Goal: Task Accomplishment & Management: Manage account settings

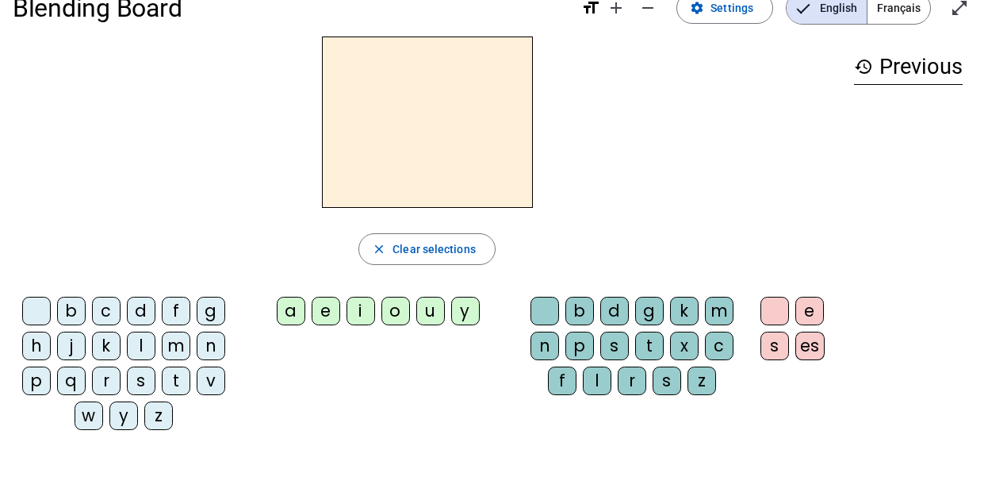
scroll to position [34, 0]
click at [283, 307] on div "a" at bounding box center [291, 310] width 29 height 29
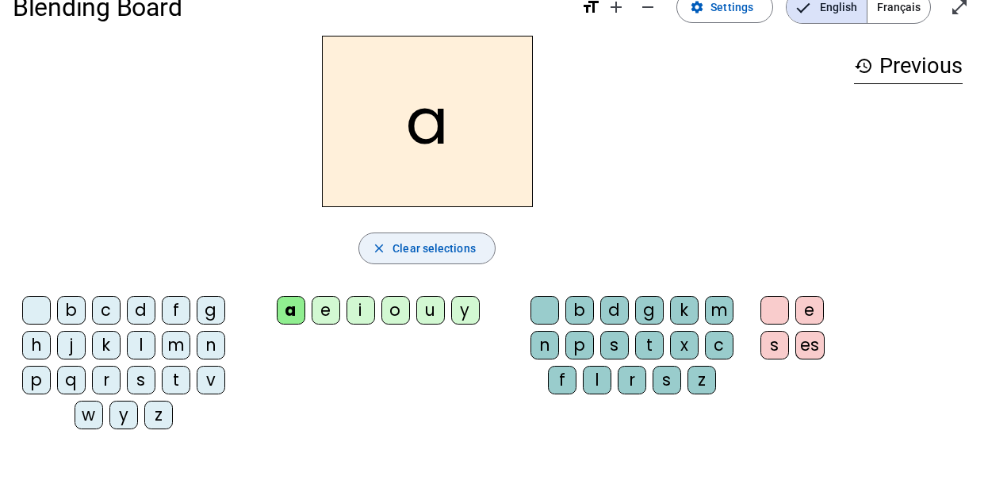
click at [411, 264] on span "button" at bounding box center [427, 248] width 136 height 38
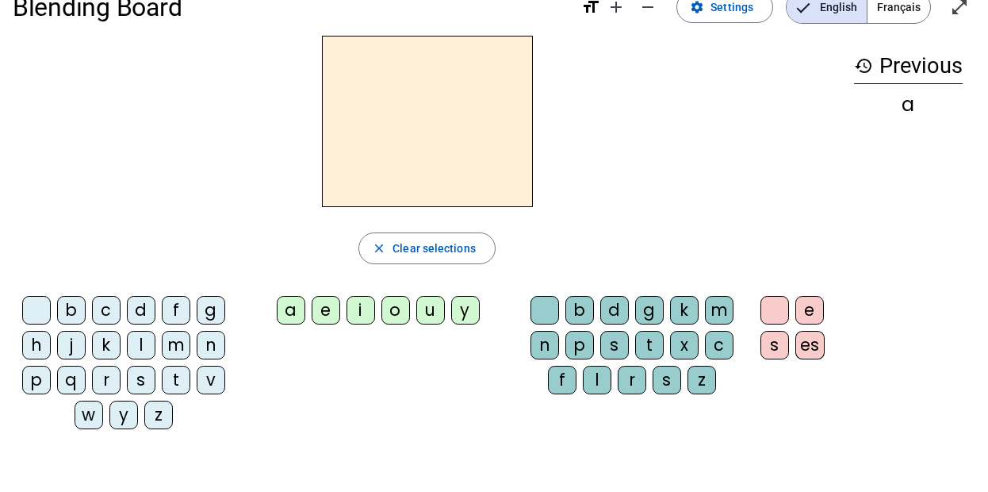
scroll to position [0, 0]
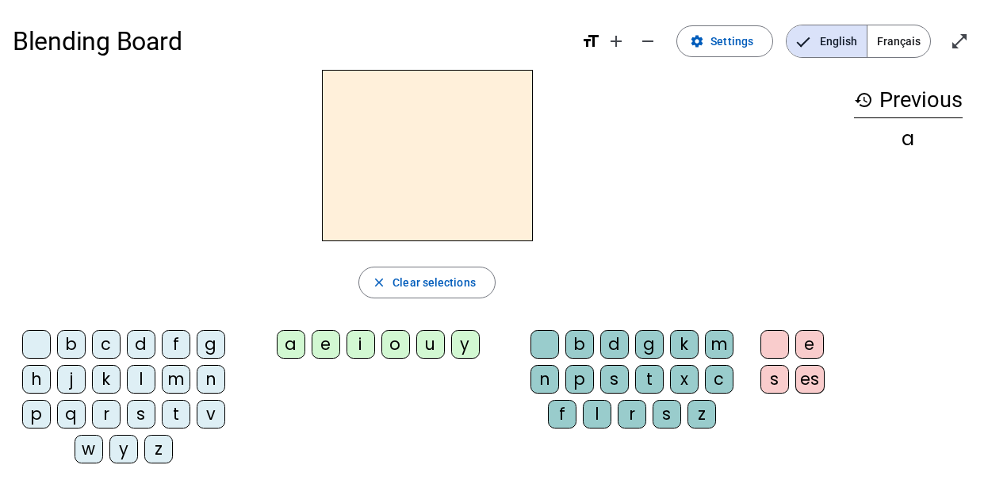
click at [594, 33] on mat-icon "format_size" at bounding box center [590, 41] width 19 height 19
click at [591, 38] on mat-icon "format_size" at bounding box center [590, 41] width 19 height 19
click at [614, 42] on mat-icon "add" at bounding box center [615, 41] width 19 height 19
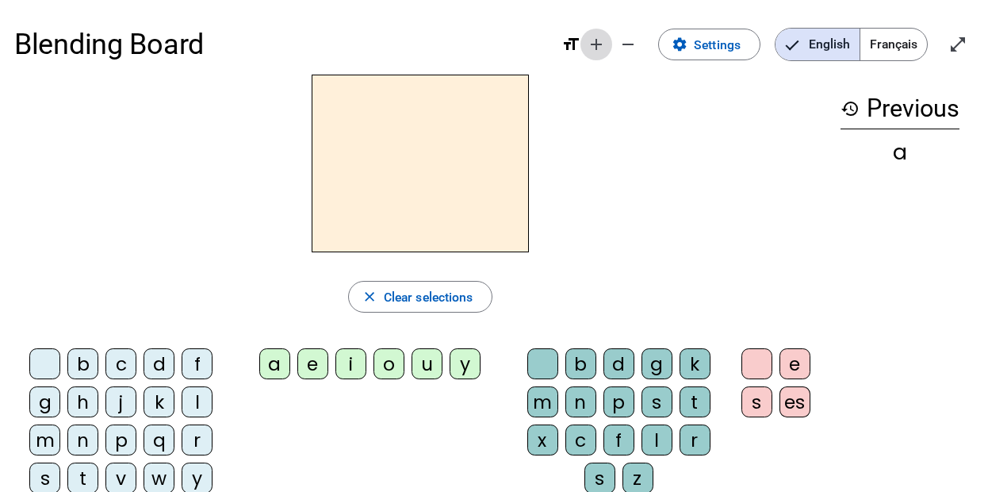
click at [602, 51] on mat-icon "add" at bounding box center [596, 44] width 19 height 19
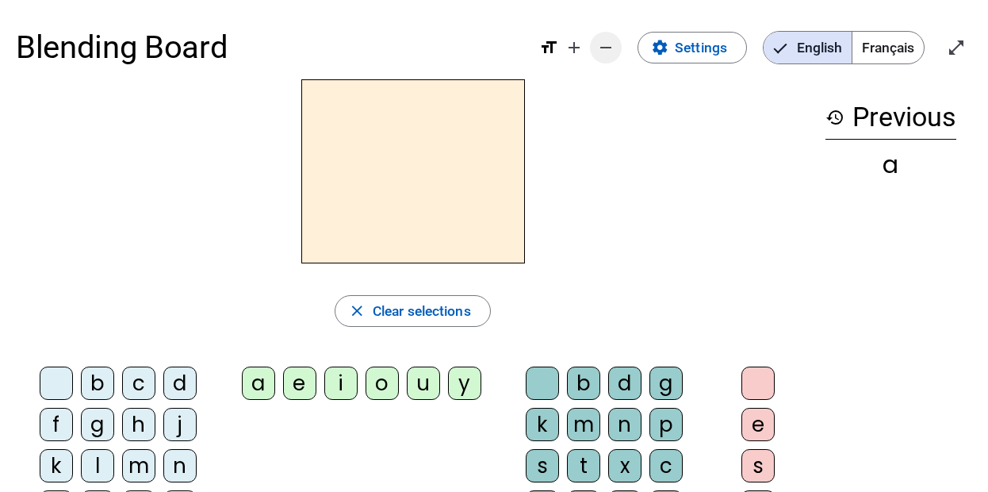
click at [610, 48] on mat-icon "remove" at bounding box center [605, 47] width 19 height 19
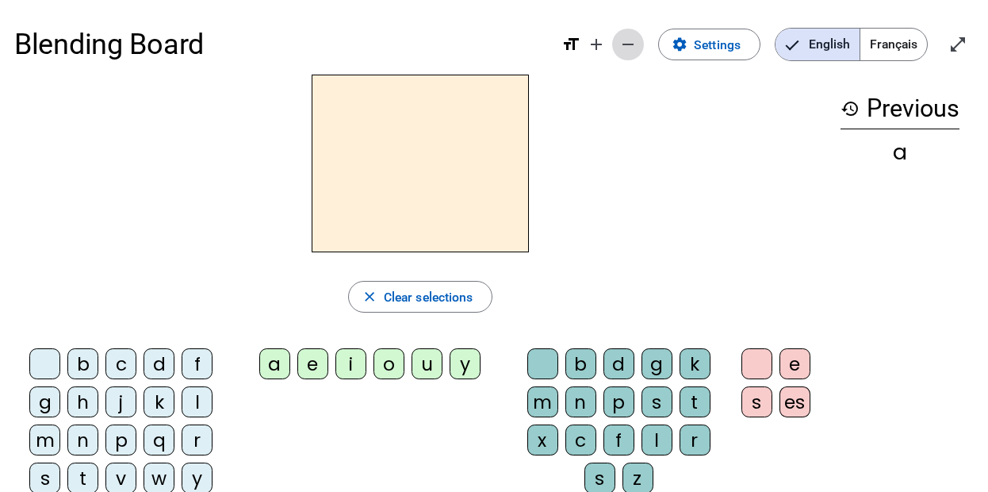
click at [610, 48] on span "Decrease font size" at bounding box center [628, 44] width 38 height 38
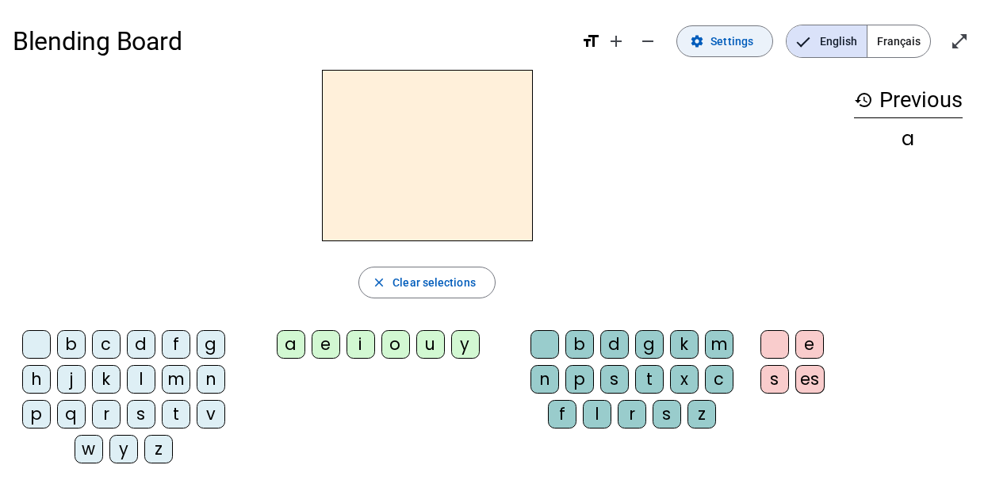
click at [715, 48] on span "Settings" at bounding box center [731, 41] width 43 height 19
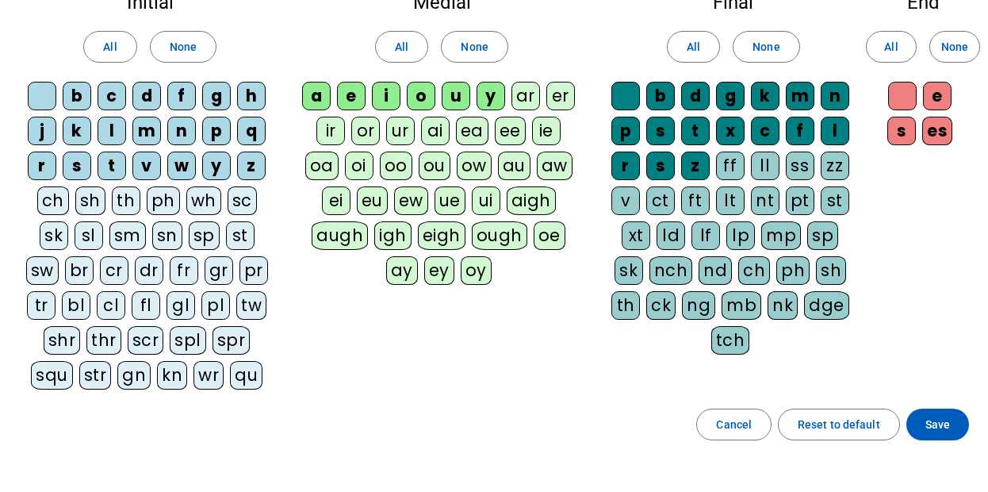
scroll to position [110, 0]
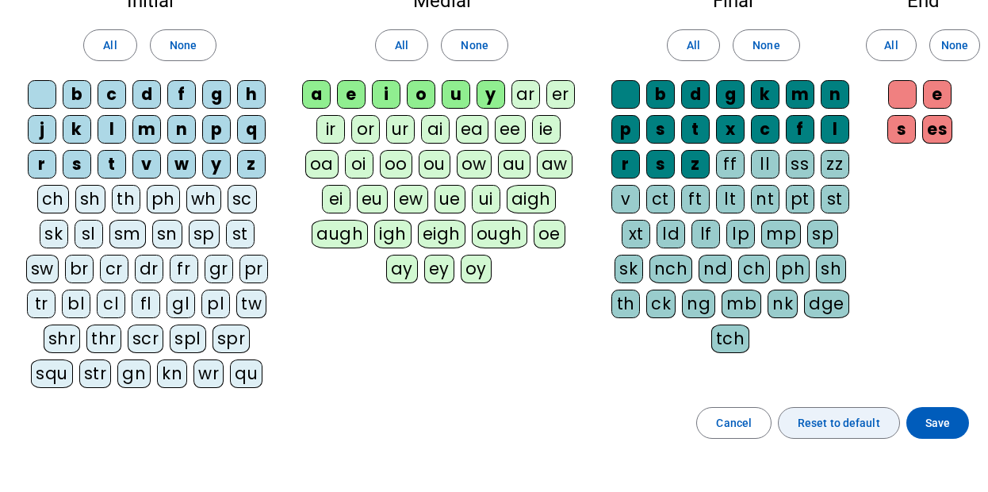
click at [816, 426] on span "Reset to default" at bounding box center [839, 422] width 82 height 19
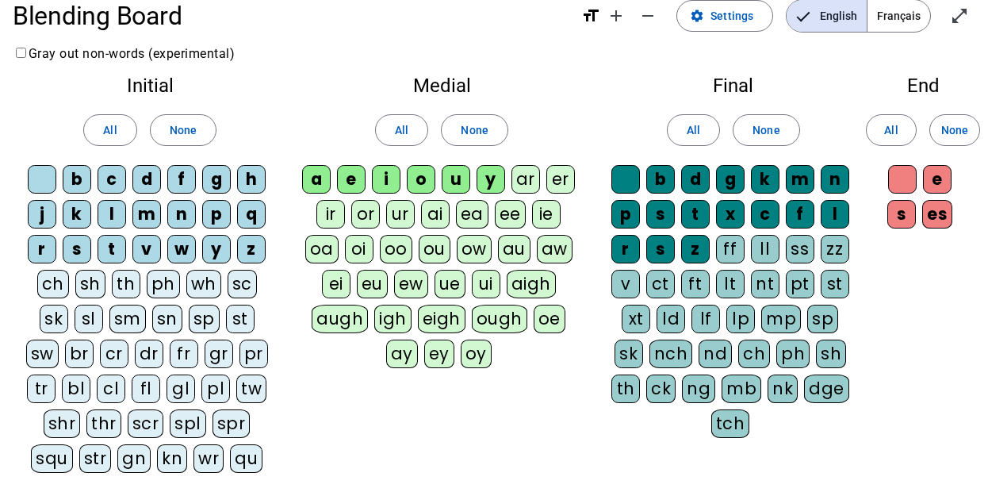
scroll to position [26, 0]
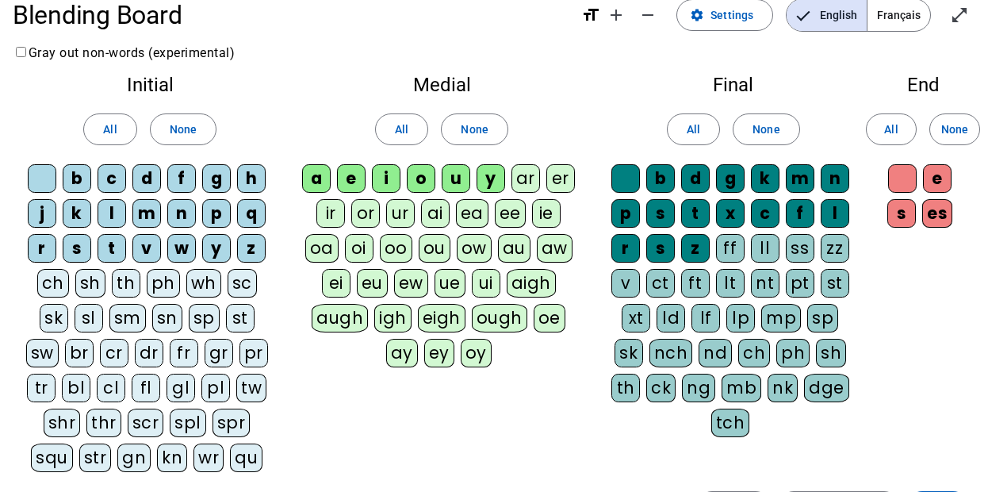
click at [322, 172] on div "a" at bounding box center [316, 178] width 29 height 29
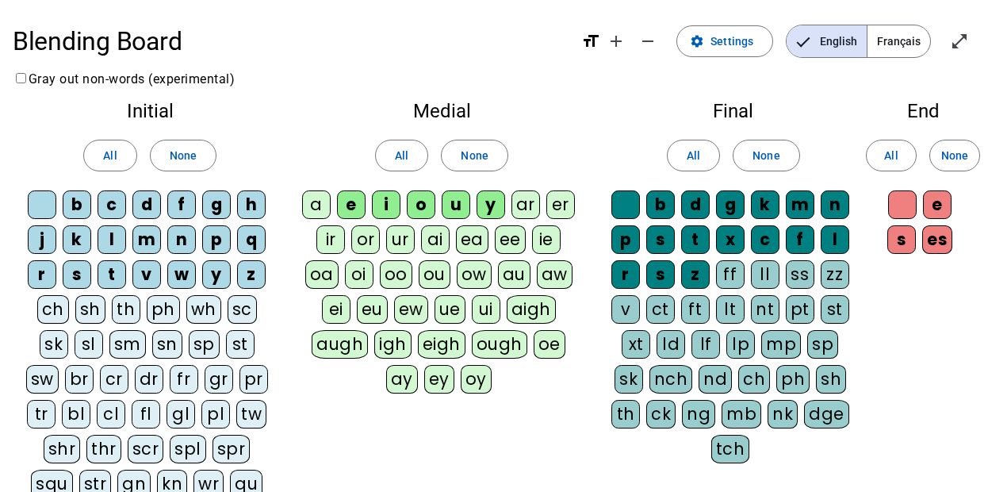
scroll to position [2, 0]
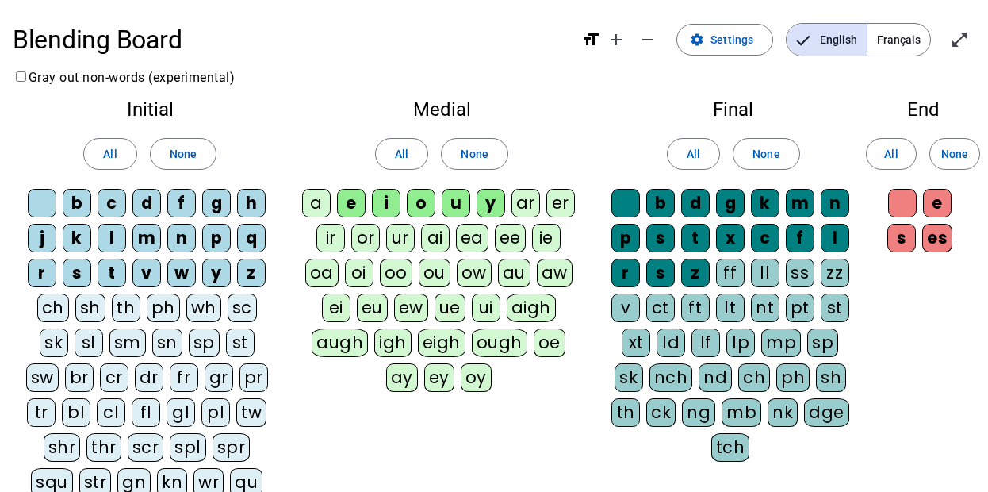
click at [317, 210] on div "a" at bounding box center [316, 203] width 29 height 29
click at [129, 150] on span at bounding box center [110, 154] width 52 height 38
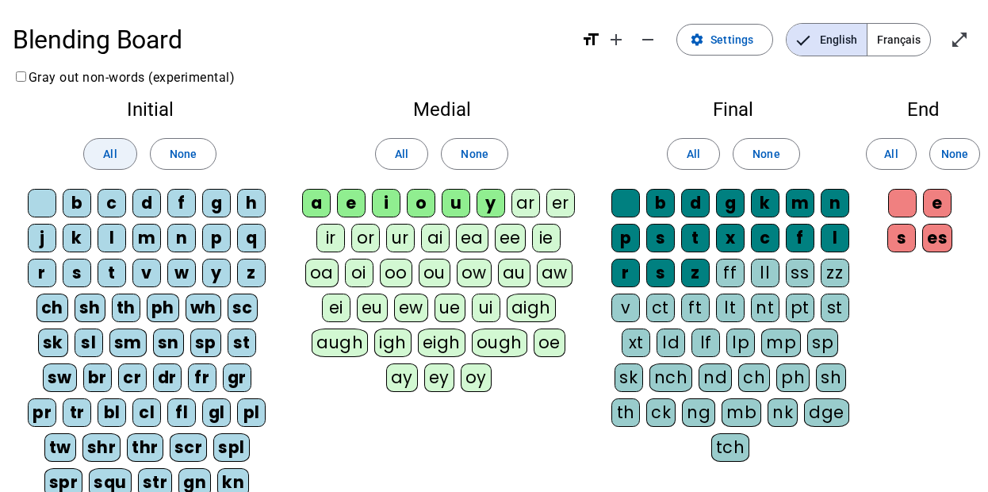
click at [129, 150] on span at bounding box center [110, 154] width 52 height 38
click at [178, 153] on span "None" at bounding box center [183, 153] width 27 height 19
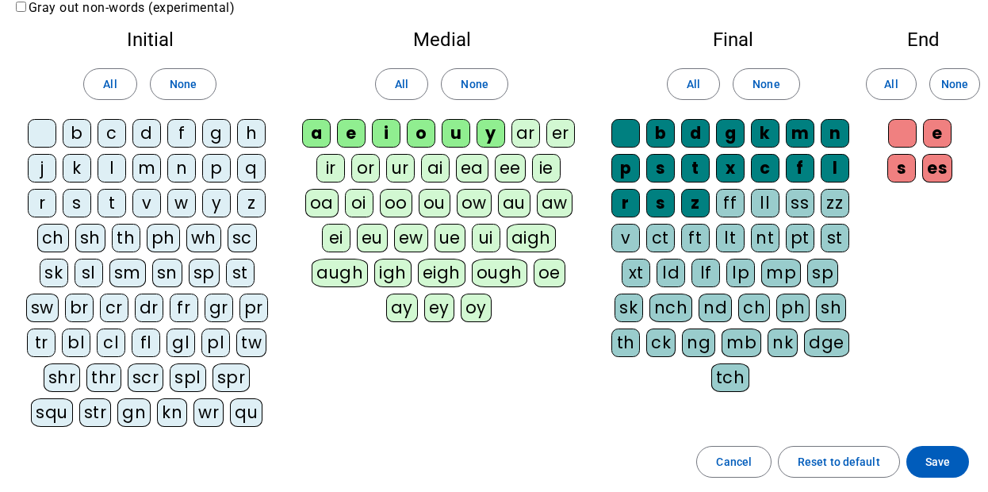
scroll to position [73, 0]
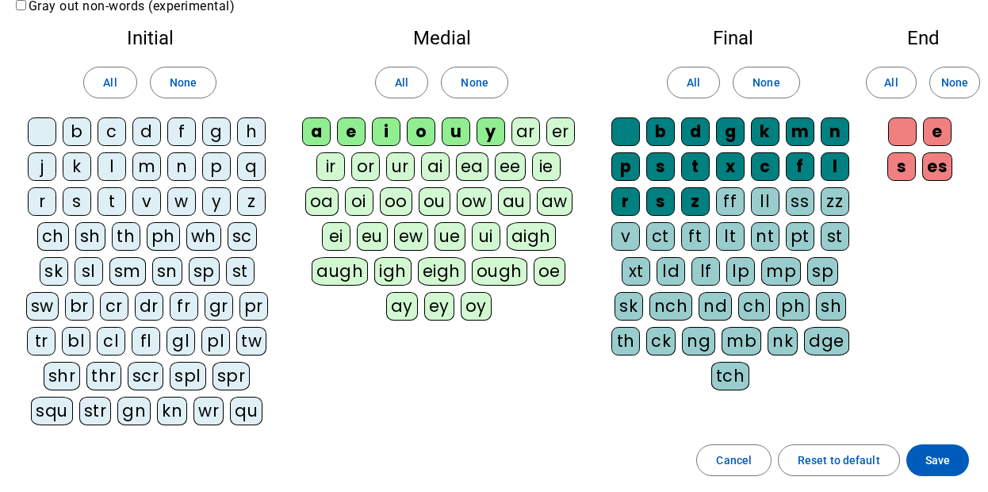
click at [318, 137] on div "a" at bounding box center [316, 131] width 29 height 29
click at [832, 129] on div "n" at bounding box center [835, 131] width 29 height 29
click at [939, 133] on div "e" at bounding box center [937, 131] width 29 height 29
click at [807, 125] on div "m" at bounding box center [800, 131] width 29 height 29
click at [731, 130] on div "g" at bounding box center [730, 131] width 29 height 29
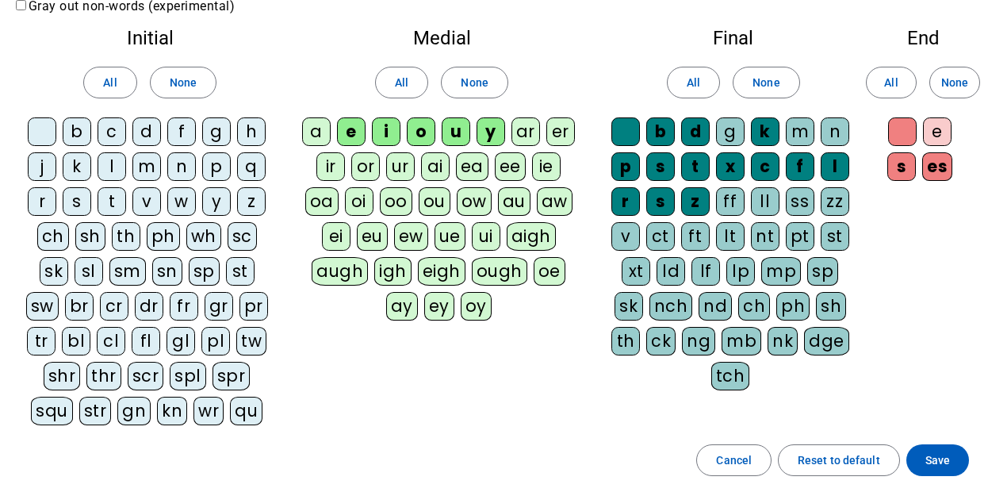
click at [216, 168] on div "p" at bounding box center [216, 166] width 29 height 29
click at [76, 201] on div "s" at bounding box center [77, 201] width 29 height 29
click at [179, 166] on div "n" at bounding box center [181, 166] width 29 height 29
click at [149, 166] on div "m" at bounding box center [146, 166] width 29 height 29
click at [461, 132] on div "u" at bounding box center [456, 131] width 29 height 29
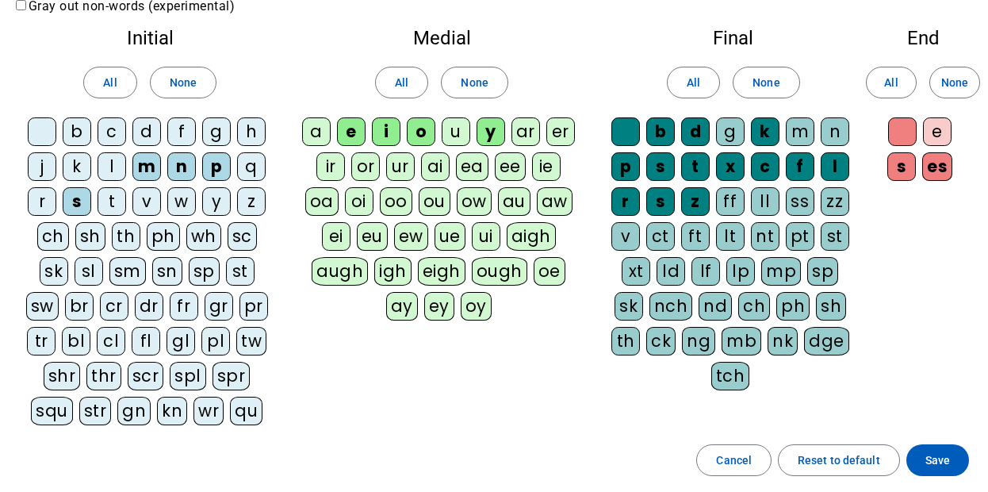
click at [109, 166] on div "l" at bounding box center [112, 166] width 29 height 29
click at [426, 133] on div "o" at bounding box center [421, 131] width 29 height 29
click at [938, 456] on span "Save" at bounding box center [937, 459] width 25 height 19
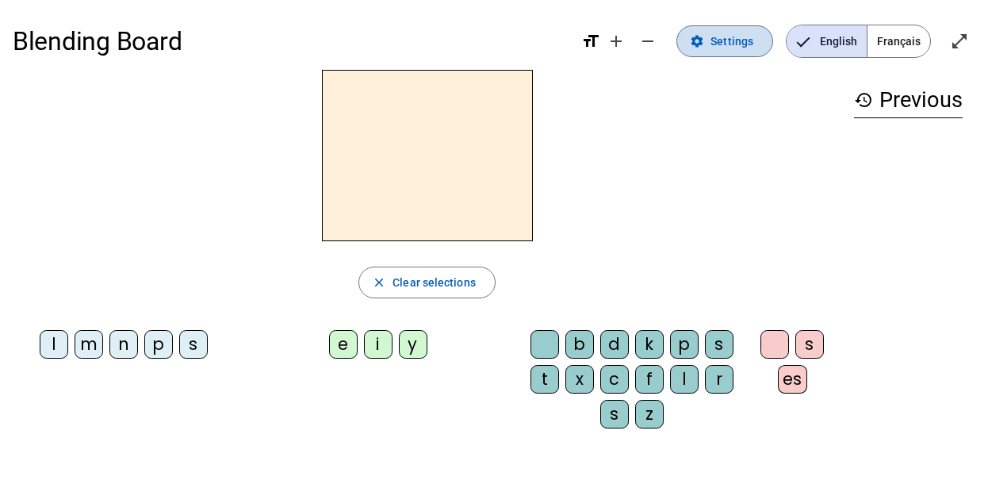
click at [731, 30] on span at bounding box center [724, 41] width 95 height 38
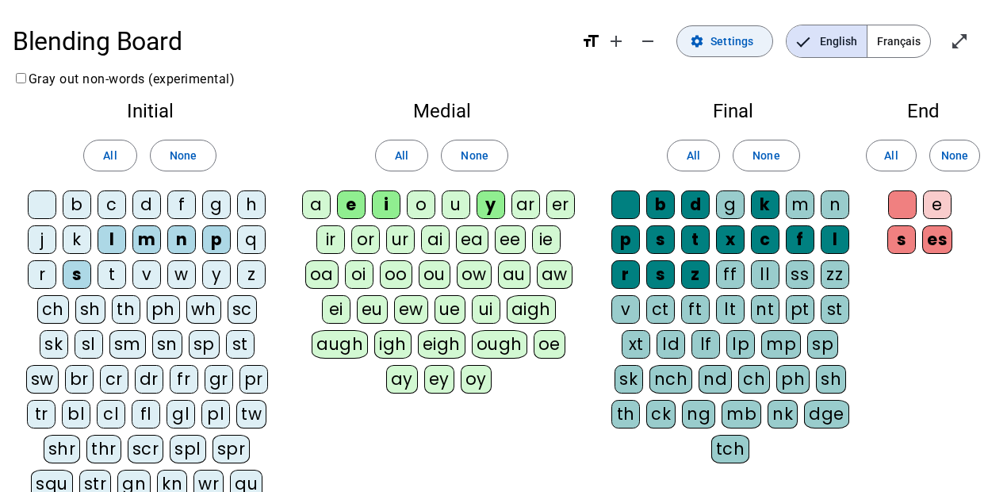
click at [734, 48] on span "Settings" at bounding box center [731, 41] width 43 height 19
click at [113, 239] on div "l" at bounding box center [112, 239] width 29 height 29
click at [71, 275] on div "s" at bounding box center [77, 274] width 29 height 29
click at [144, 236] on div "m" at bounding box center [146, 239] width 29 height 29
click at [185, 247] on div "n" at bounding box center [181, 239] width 29 height 29
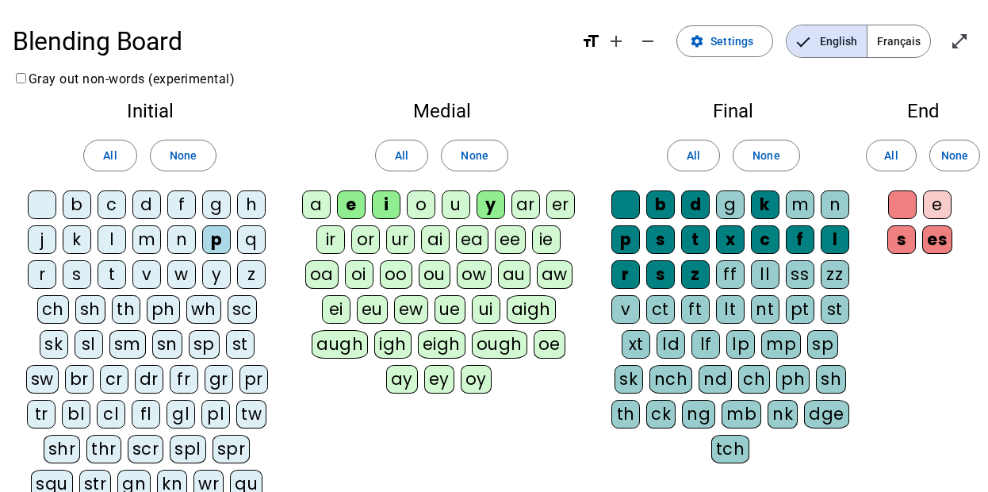
click at [213, 243] on div "p" at bounding box center [216, 239] width 29 height 29
click at [119, 160] on span at bounding box center [110, 155] width 52 height 38
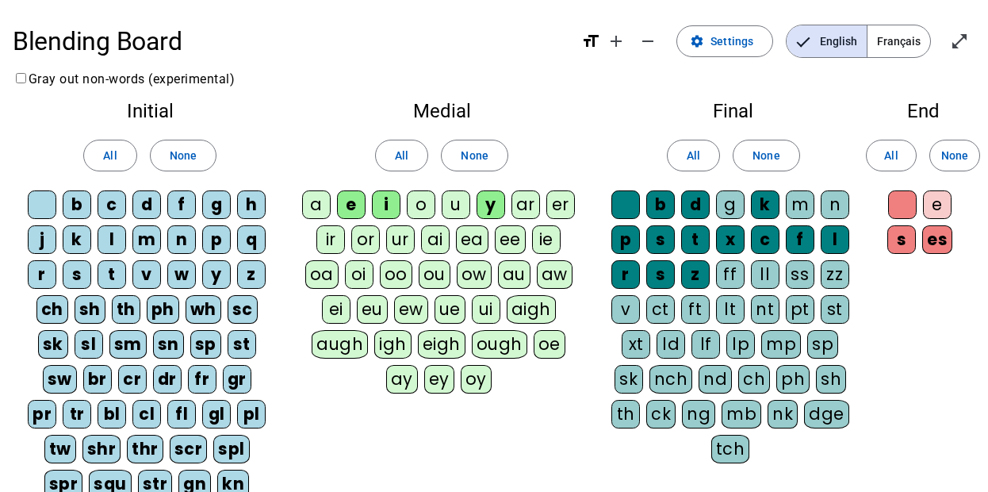
click at [117, 232] on div "l" at bounding box center [112, 239] width 29 height 29
click at [156, 250] on div "m" at bounding box center [146, 239] width 29 height 29
click at [181, 240] on div "n" at bounding box center [181, 239] width 29 height 29
click at [79, 284] on div "s" at bounding box center [77, 274] width 29 height 29
click at [215, 239] on div "p" at bounding box center [216, 239] width 29 height 29
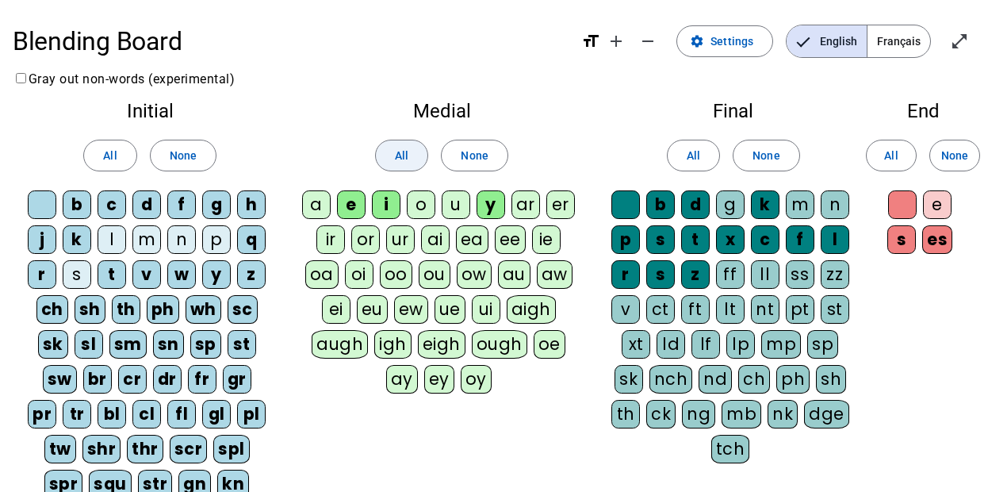
click at [415, 151] on span at bounding box center [402, 155] width 52 height 38
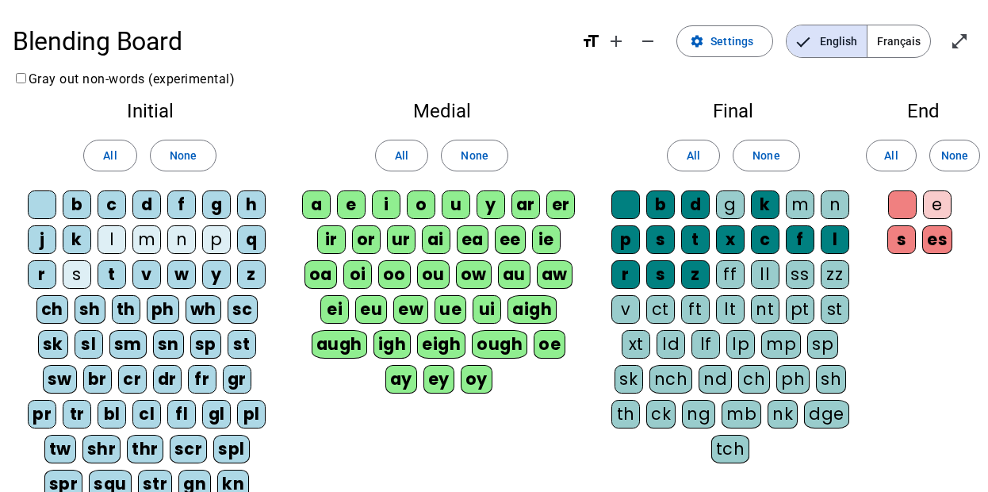
click at [323, 205] on div "a" at bounding box center [316, 204] width 29 height 29
click at [429, 211] on div "o" at bounding box center [421, 204] width 29 height 29
click at [456, 207] on div "u" at bounding box center [456, 204] width 29 height 29
click at [709, 157] on span at bounding box center [694, 155] width 52 height 38
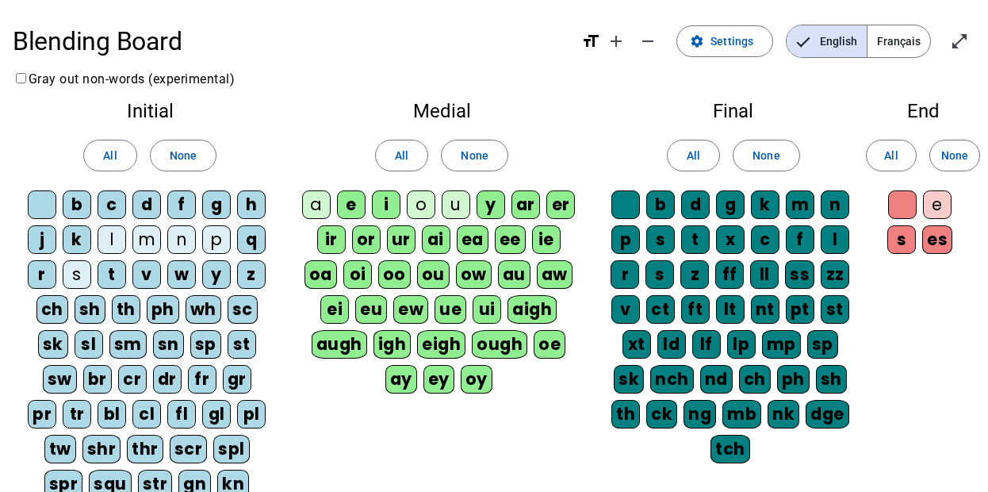
click at [800, 205] on div "m" at bounding box center [800, 204] width 29 height 29
click at [838, 207] on div "n" at bounding box center [835, 204] width 29 height 29
click at [727, 205] on div "g" at bounding box center [730, 204] width 29 height 29
click at [901, 153] on span at bounding box center [891, 155] width 49 height 38
click at [940, 217] on div "e" at bounding box center [937, 204] width 29 height 29
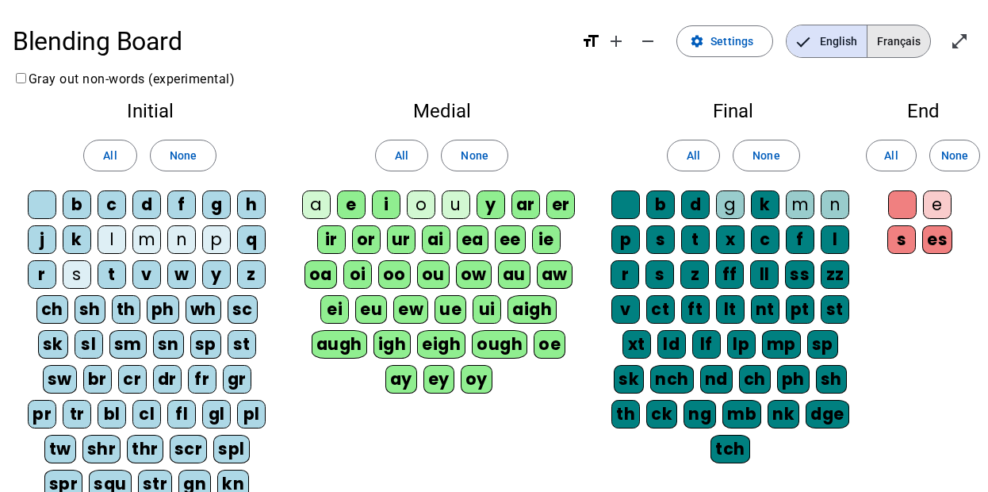
click at [907, 45] on span "Français" at bounding box center [898, 41] width 63 height 32
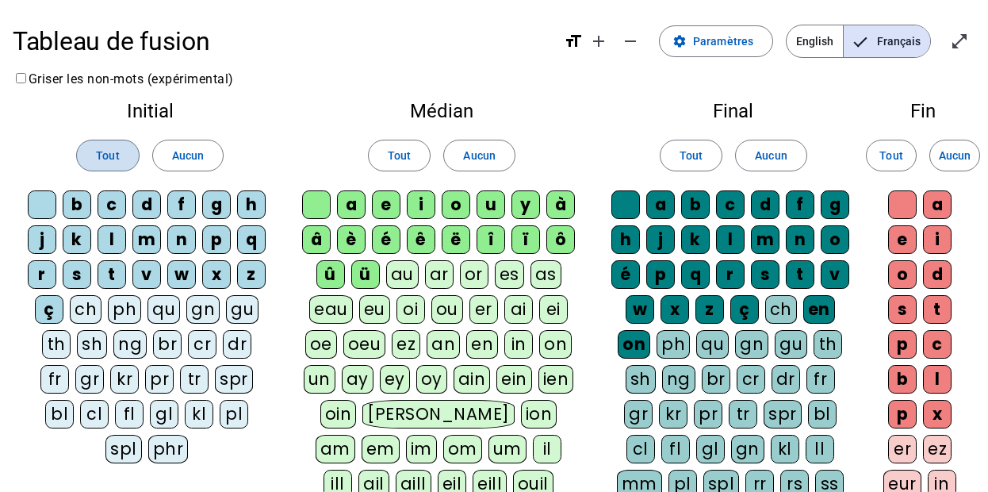
click at [114, 155] on span "Tout" at bounding box center [107, 155] width 23 height 19
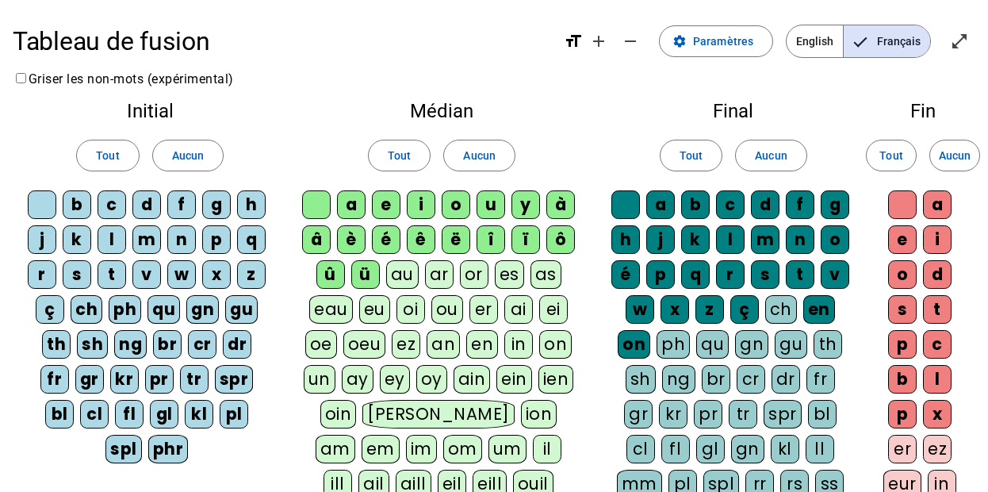
click at [222, 240] on div "p" at bounding box center [216, 239] width 29 height 29
click at [73, 272] on div "s" at bounding box center [77, 274] width 29 height 29
click at [178, 242] on div "n" at bounding box center [181, 239] width 29 height 29
click at [148, 235] on div "m" at bounding box center [146, 239] width 29 height 29
click at [116, 239] on div "l" at bounding box center [112, 239] width 29 height 29
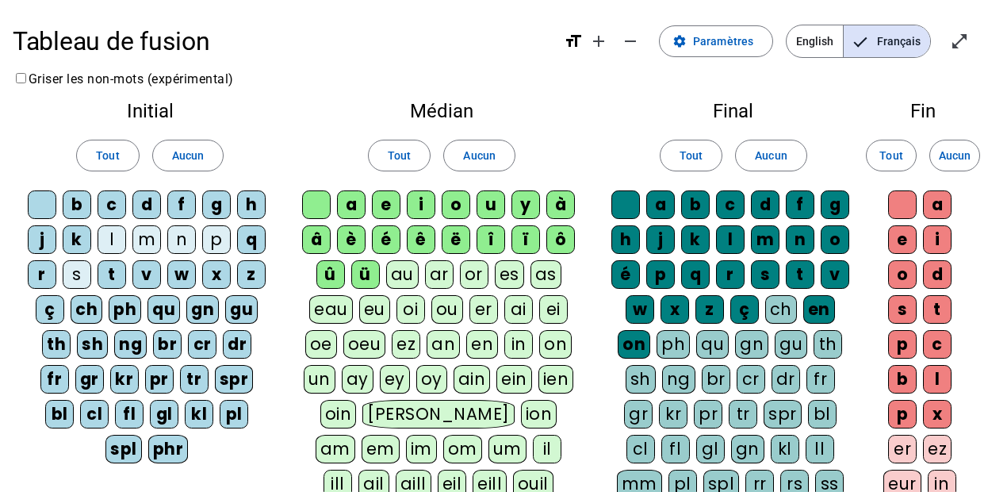
click at [360, 199] on div "a" at bounding box center [351, 204] width 29 height 29
click at [318, 237] on div "â" at bounding box center [316, 239] width 29 height 29
click at [491, 205] on div "u" at bounding box center [490, 204] width 29 height 29
click at [457, 205] on div "o" at bounding box center [456, 204] width 29 height 29
click at [765, 240] on div "m" at bounding box center [765, 239] width 29 height 29
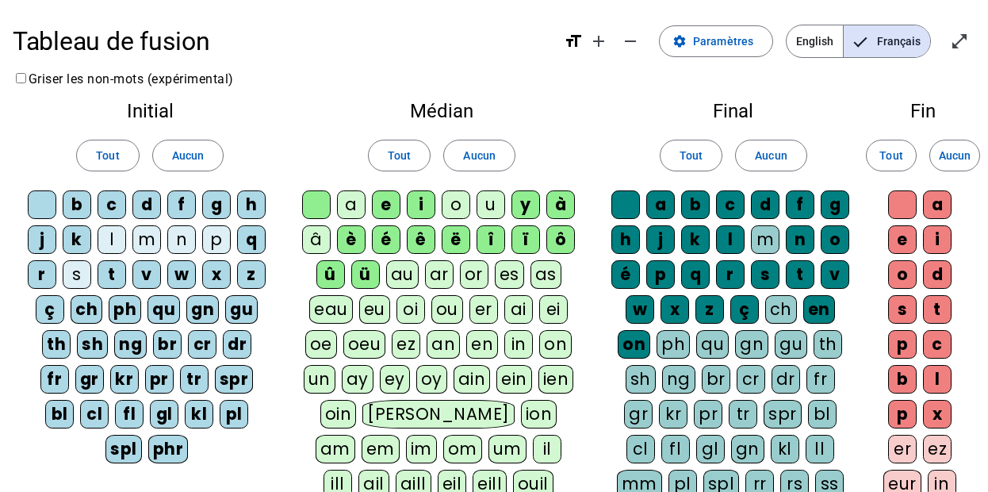
click at [791, 239] on div "n" at bounding box center [800, 239] width 29 height 29
click at [832, 209] on div "g" at bounding box center [835, 204] width 29 height 29
click at [907, 232] on div "e" at bounding box center [902, 239] width 29 height 29
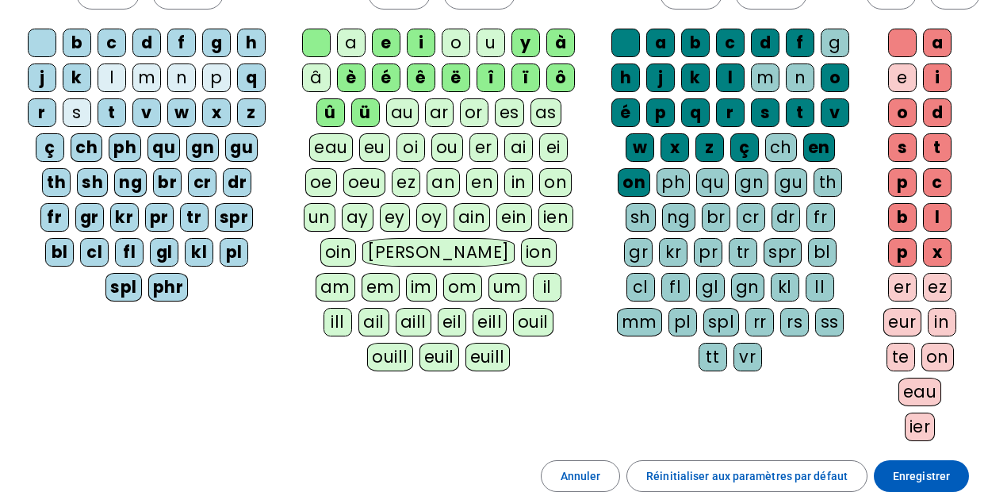
scroll to position [287, 0]
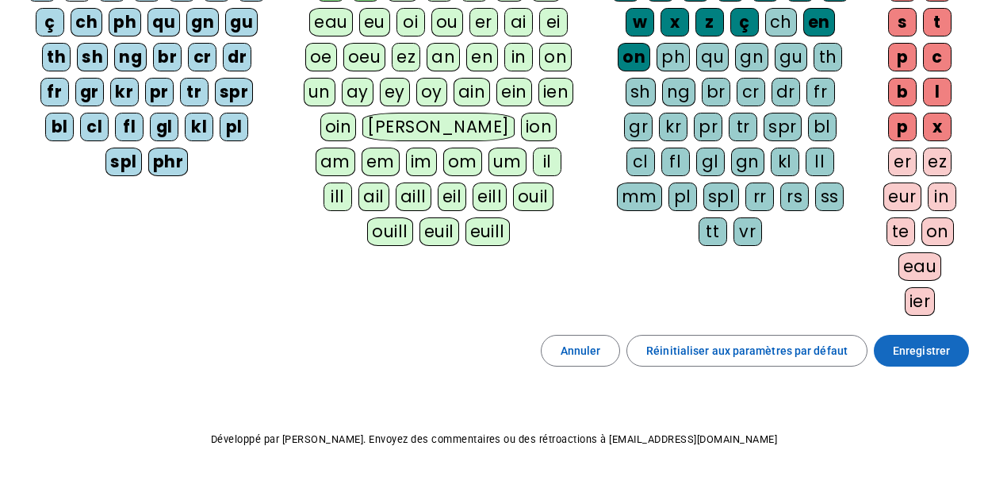
click at [909, 348] on span "Enregistrer" at bounding box center [921, 350] width 57 height 19
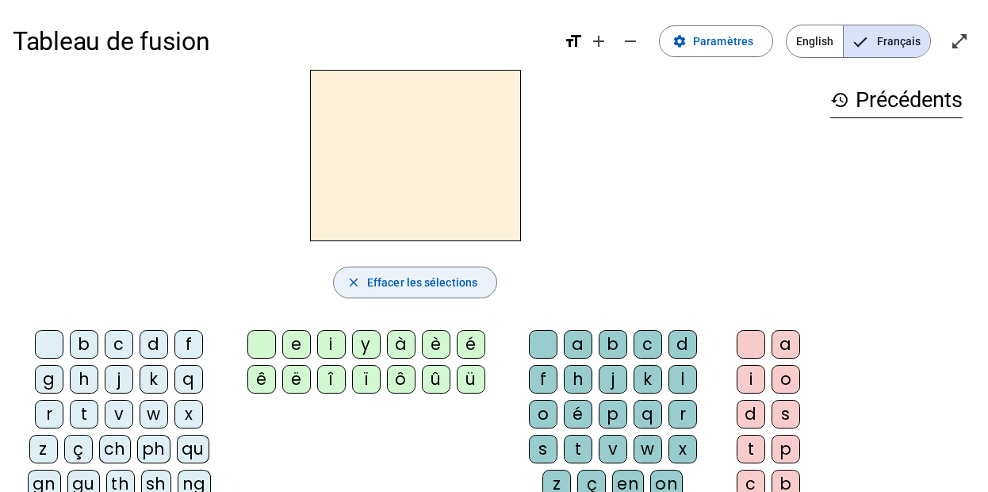
click at [414, 292] on span "button" at bounding box center [415, 282] width 163 height 38
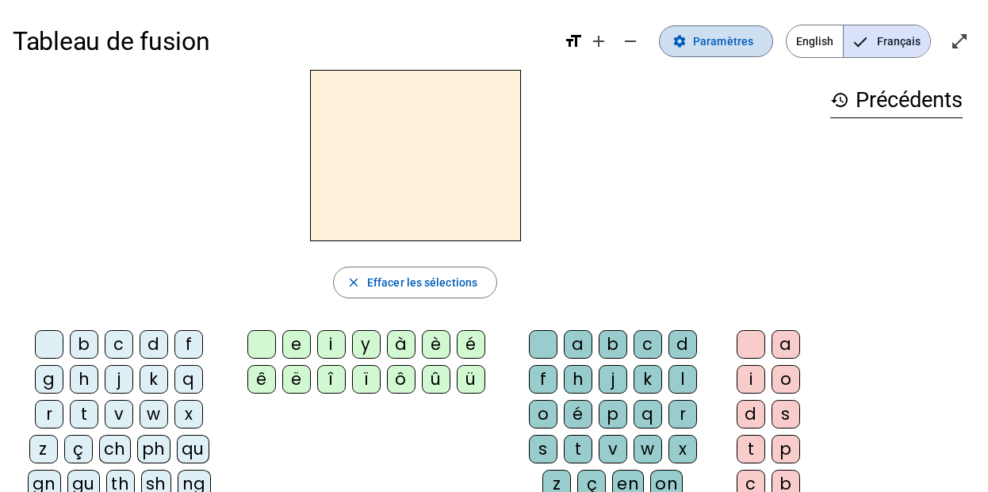
click at [759, 48] on span at bounding box center [716, 41] width 113 height 38
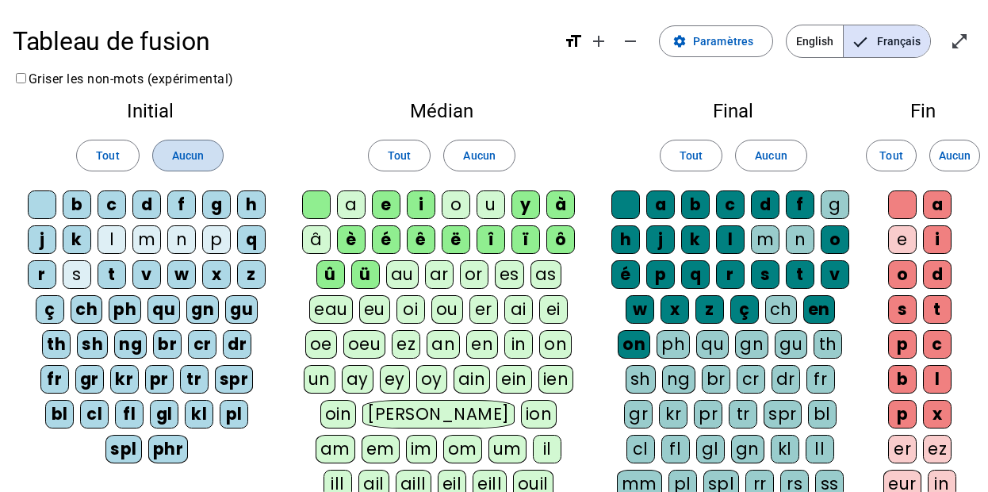
click at [164, 158] on span at bounding box center [188, 155] width 70 height 38
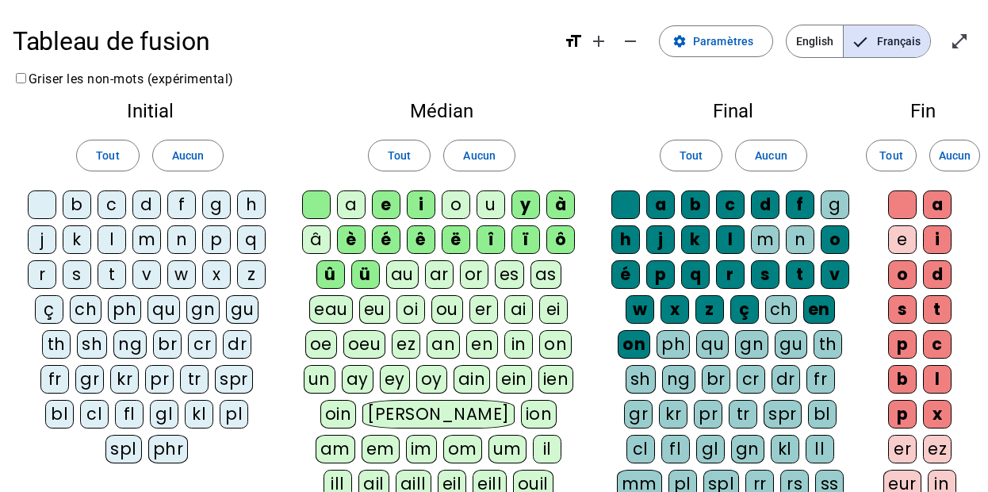
click at [113, 243] on div "l" at bounding box center [112, 239] width 29 height 29
click at [151, 239] on div "m" at bounding box center [146, 239] width 29 height 29
click at [187, 240] on div "n" at bounding box center [181, 239] width 29 height 29
click at [220, 241] on div "p" at bounding box center [216, 239] width 29 height 29
click at [76, 282] on div "s" at bounding box center [77, 274] width 29 height 29
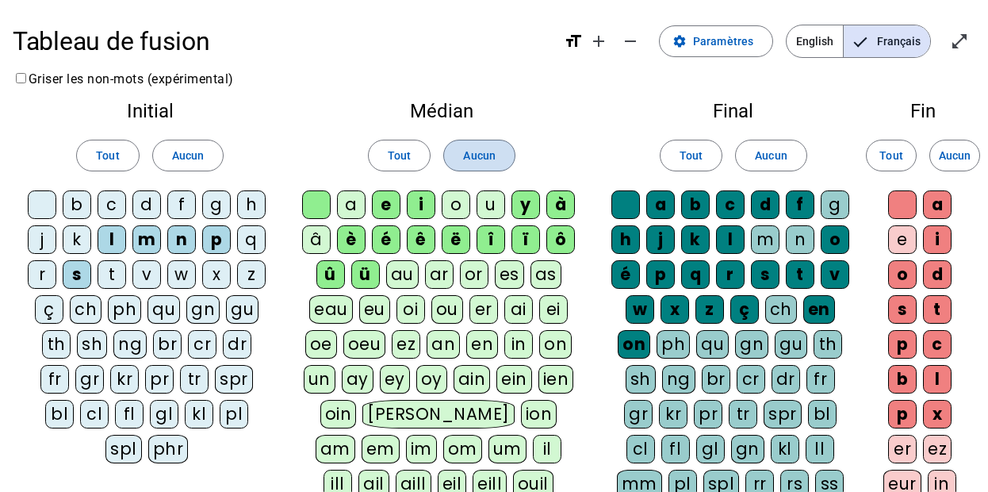
click at [486, 167] on span at bounding box center [479, 155] width 70 height 38
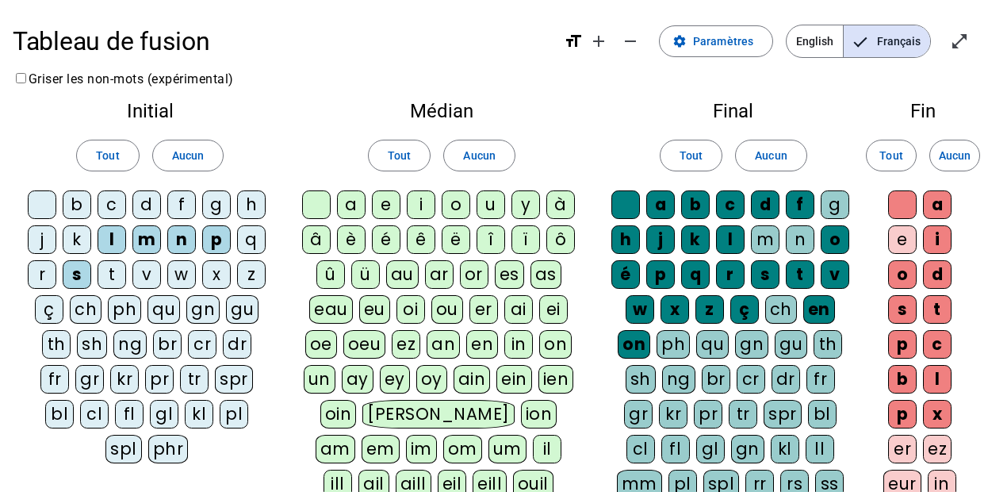
click at [347, 205] on div "a" at bounding box center [351, 204] width 29 height 29
click at [457, 200] on div "o" at bounding box center [456, 204] width 29 height 29
click at [486, 198] on div "u" at bounding box center [490, 204] width 29 height 29
click at [325, 243] on div "â" at bounding box center [316, 239] width 29 height 29
click at [767, 158] on span "Aucun" at bounding box center [771, 155] width 32 height 19
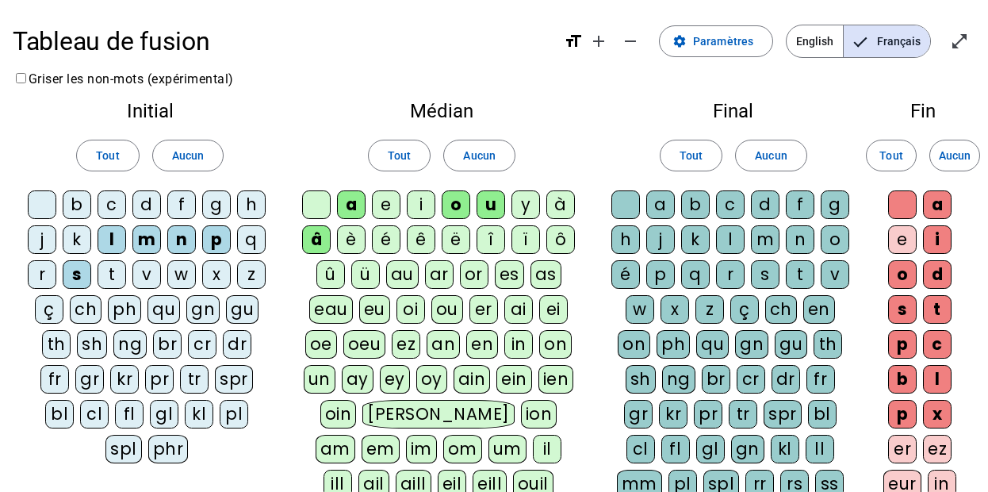
click at [836, 195] on div "g" at bounding box center [835, 204] width 29 height 29
click at [759, 251] on div "m" at bounding box center [765, 239] width 29 height 29
click at [792, 243] on div "n" at bounding box center [800, 239] width 29 height 29
click at [948, 158] on span "Aucun" at bounding box center [955, 155] width 32 height 19
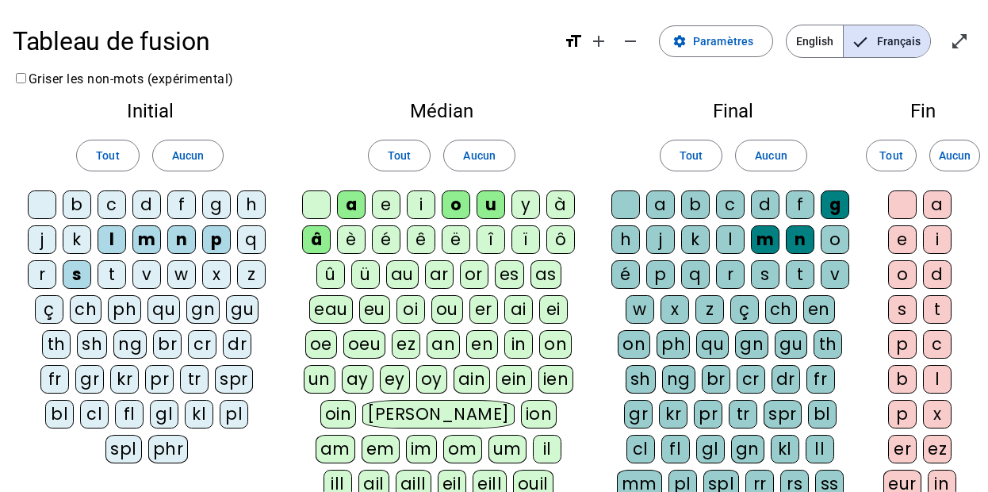
click at [909, 238] on div "e" at bounding box center [902, 239] width 29 height 29
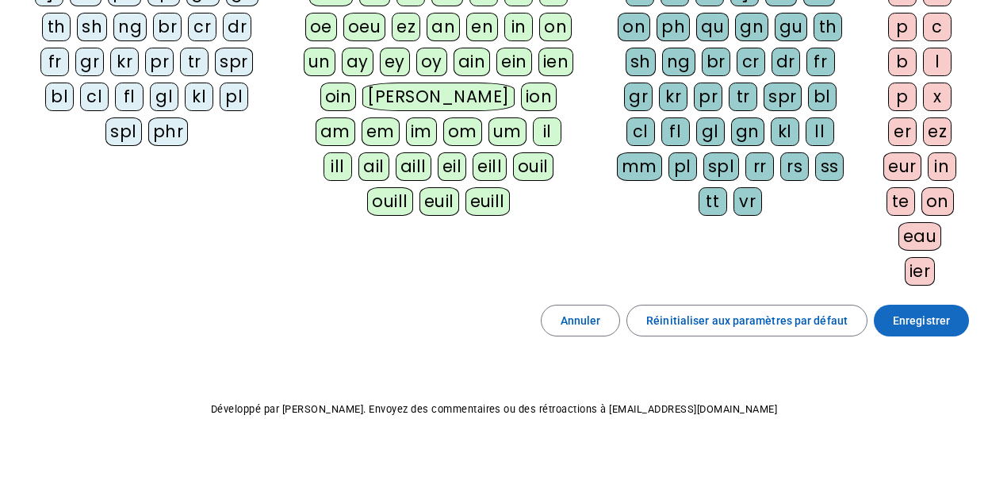
click at [926, 321] on span "Enregistrer" at bounding box center [921, 320] width 57 height 19
